Goal: Navigation & Orientation: Find specific page/section

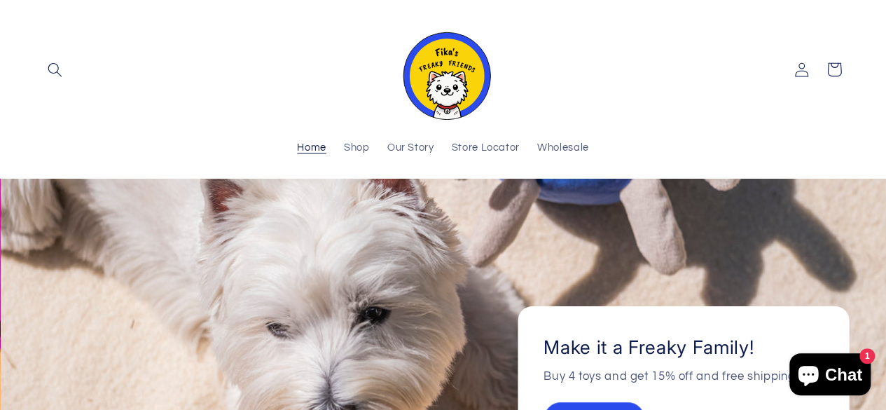
scroll to position [32, 0]
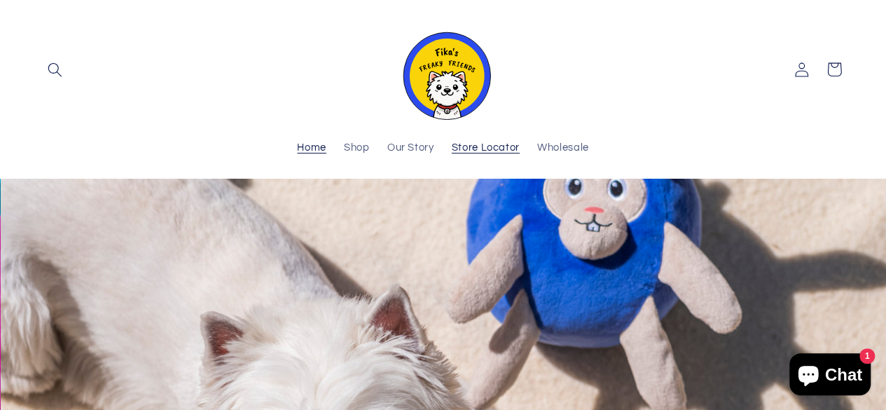
click at [462, 149] on span "Store Locator" at bounding box center [486, 147] width 68 height 13
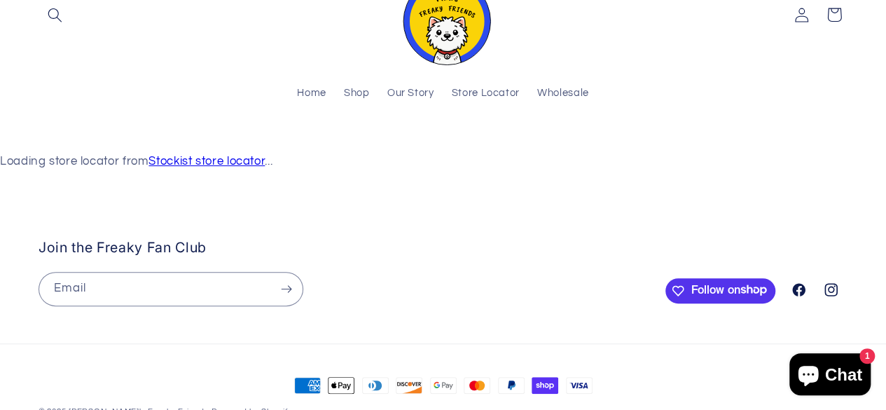
scroll to position [134, 0]
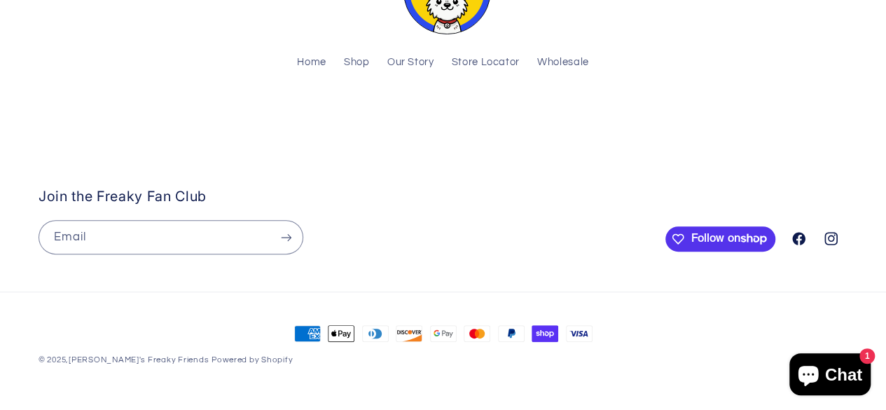
drag, startPoint x: 381, startPoint y: 345, endPoint x: 458, endPoint y: 238, distance: 131.9
click at [458, 120] on stockist-store-locator at bounding box center [443, 120] width 886 height 0
drag, startPoint x: 542, startPoint y: 338, endPoint x: 466, endPoint y: 271, distance: 101.2
click at [466, 120] on stockist-store-locator at bounding box center [443, 120] width 886 height 0
drag, startPoint x: 438, startPoint y: 253, endPoint x: 472, endPoint y: 342, distance: 95.0
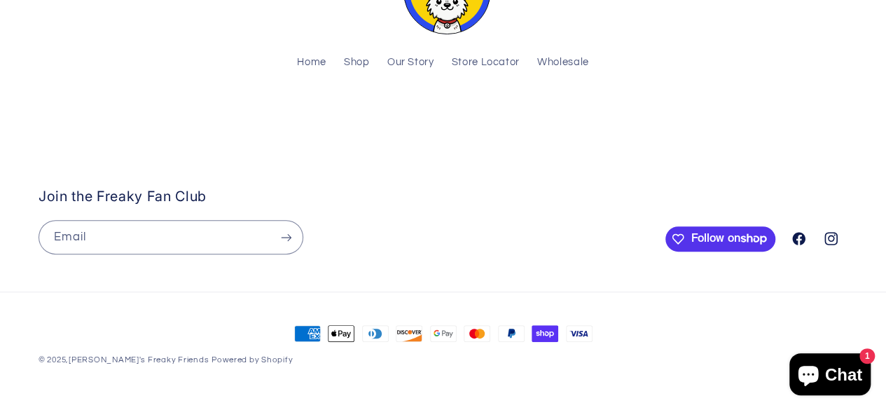
click at [472, 120] on stockist-store-locator at bounding box center [443, 120] width 886 height 0
